Goal: Find specific page/section: Find specific page/section

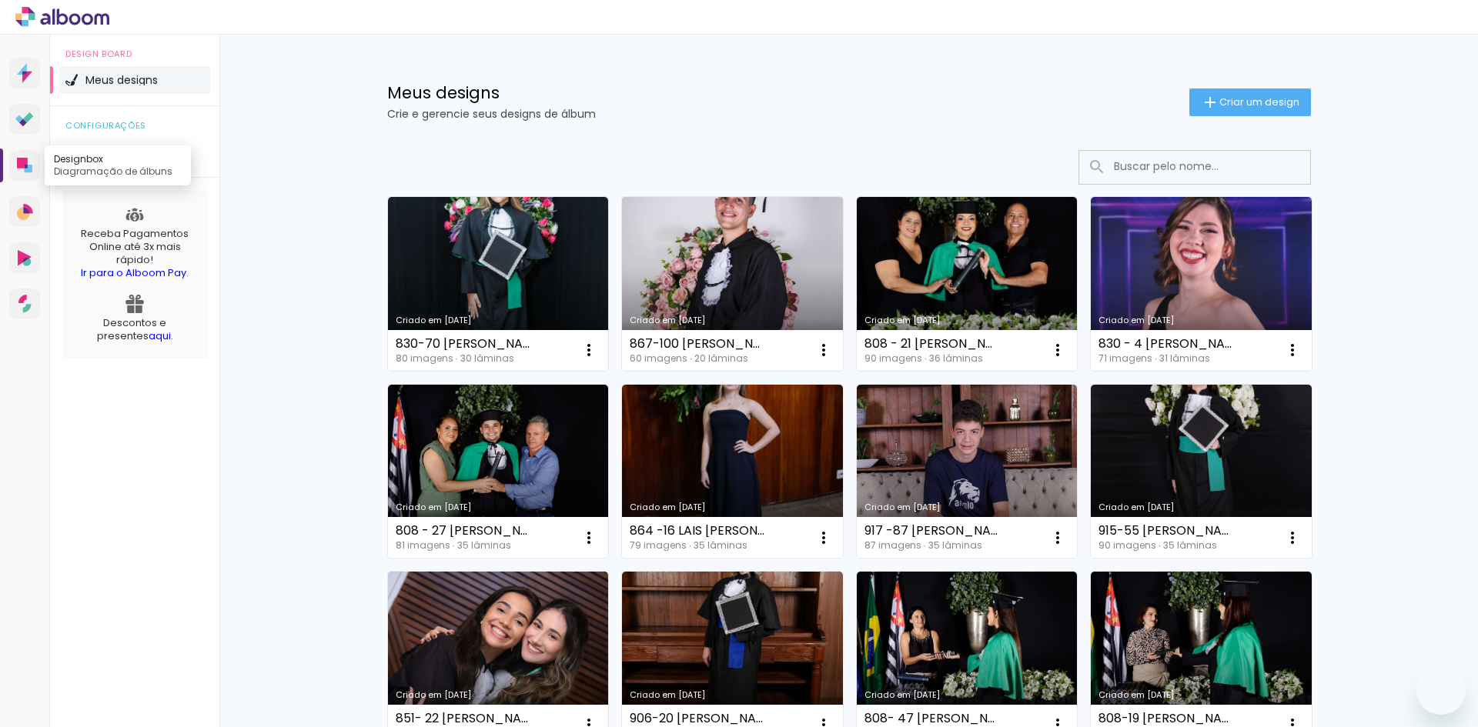
click at [35, 172] on link "Designbox Diagramação de álbuns" at bounding box center [24, 165] width 31 height 31
click at [1155, 178] on input at bounding box center [1215, 167] width 219 height 32
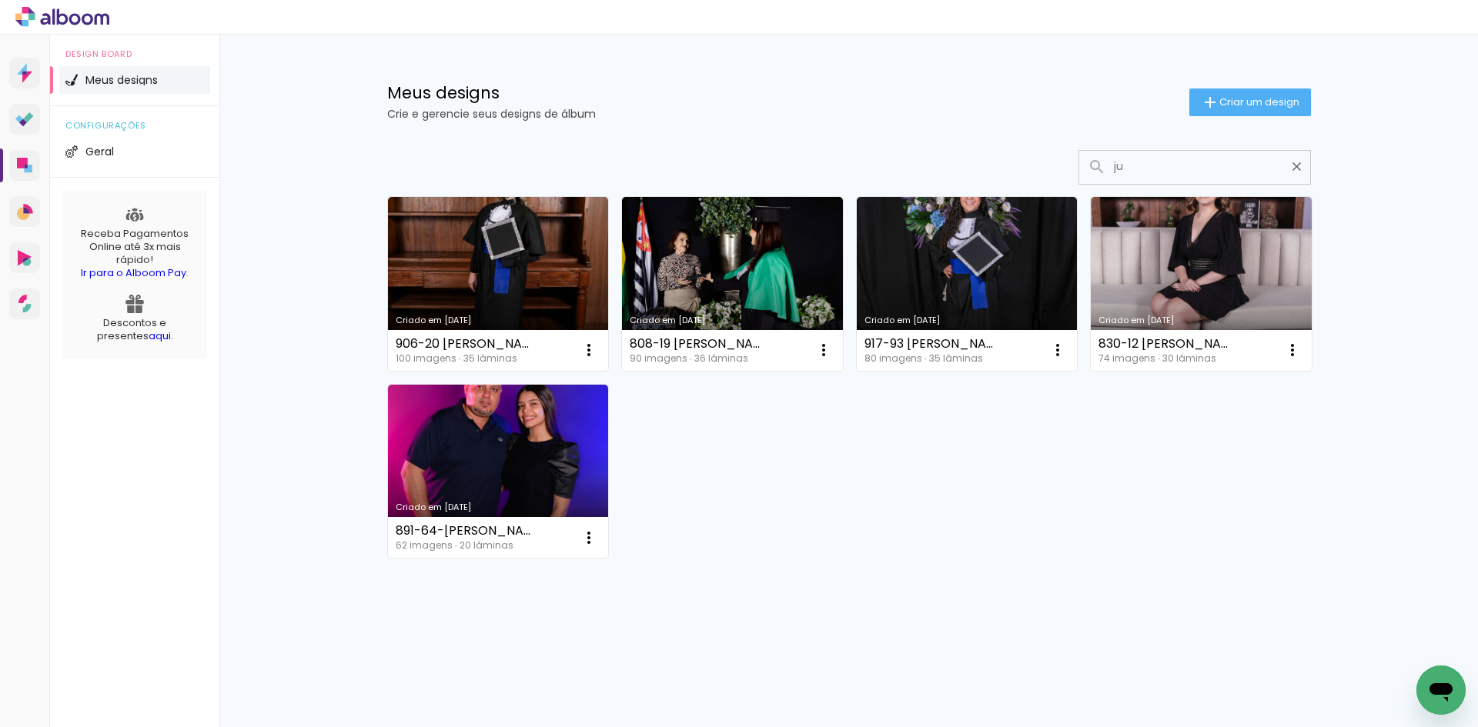
type input "j"
